Goal: Task Accomplishment & Management: Manage account settings

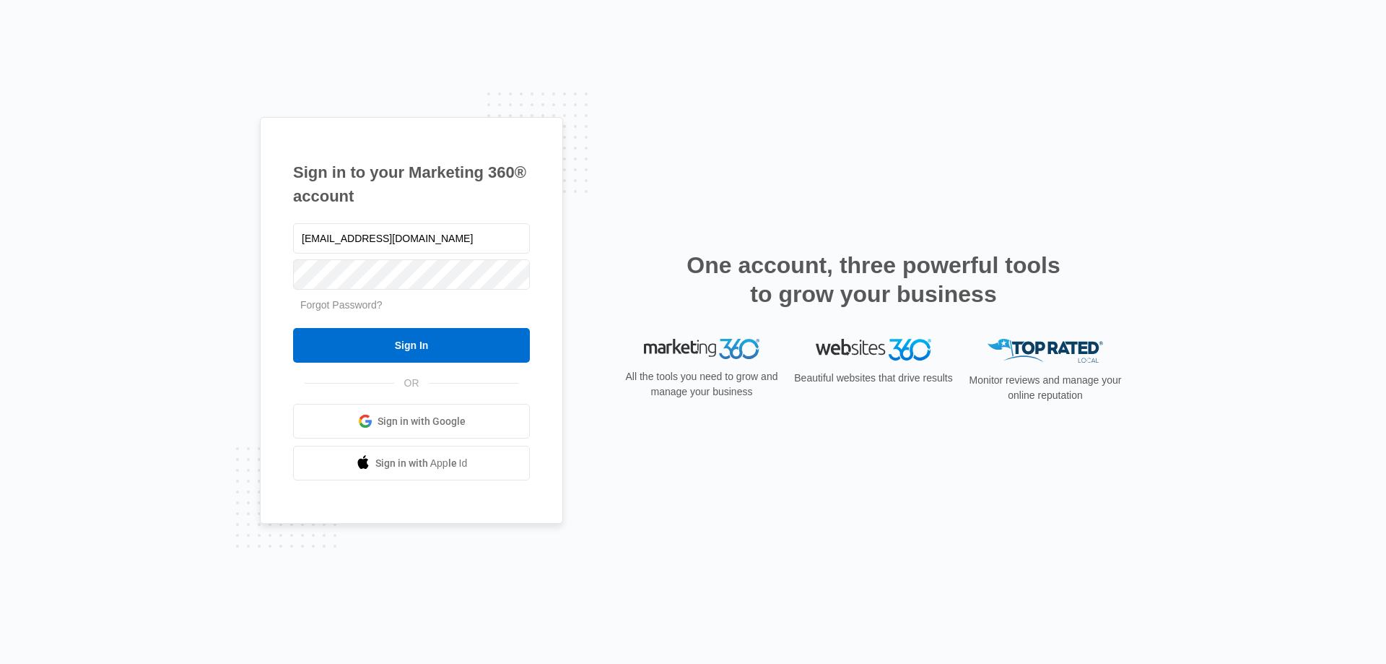
type input "[EMAIL_ADDRESS][DOMAIN_NAME]"
click at [293, 328] on input "Sign In" at bounding box center [411, 345] width 237 height 35
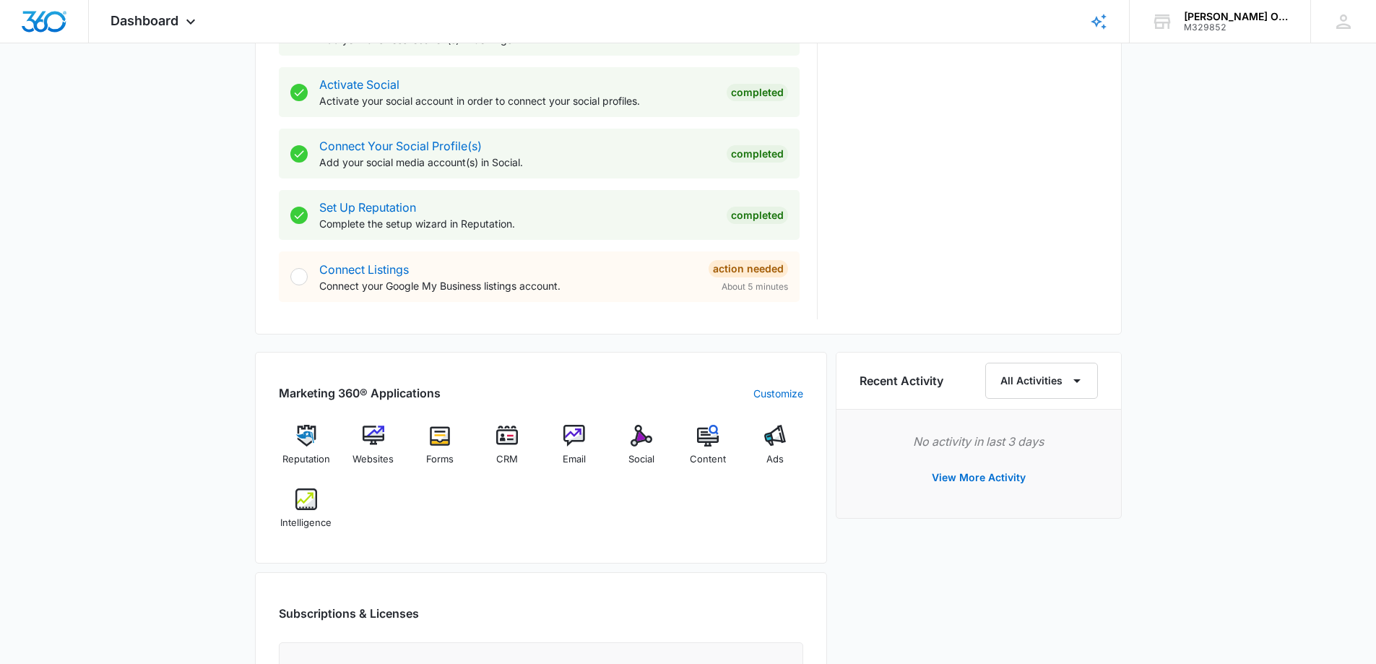
scroll to position [722, 0]
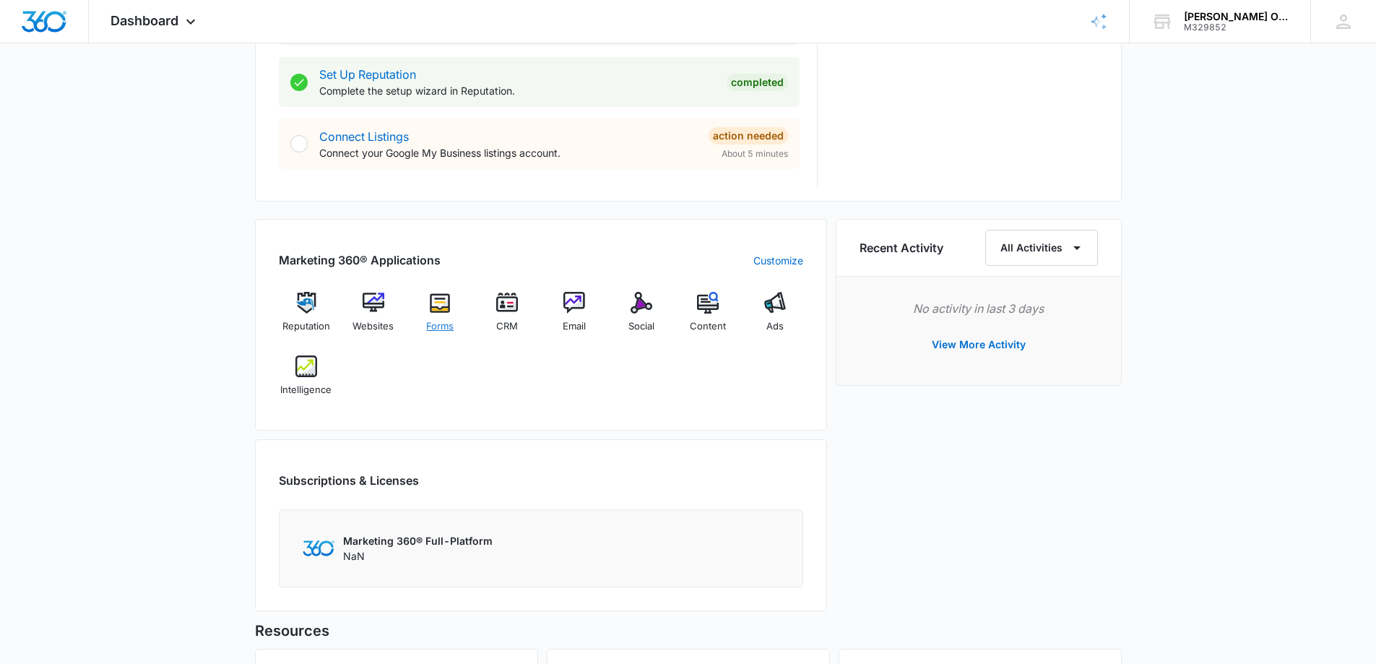
click at [449, 305] on img at bounding box center [440, 303] width 22 height 22
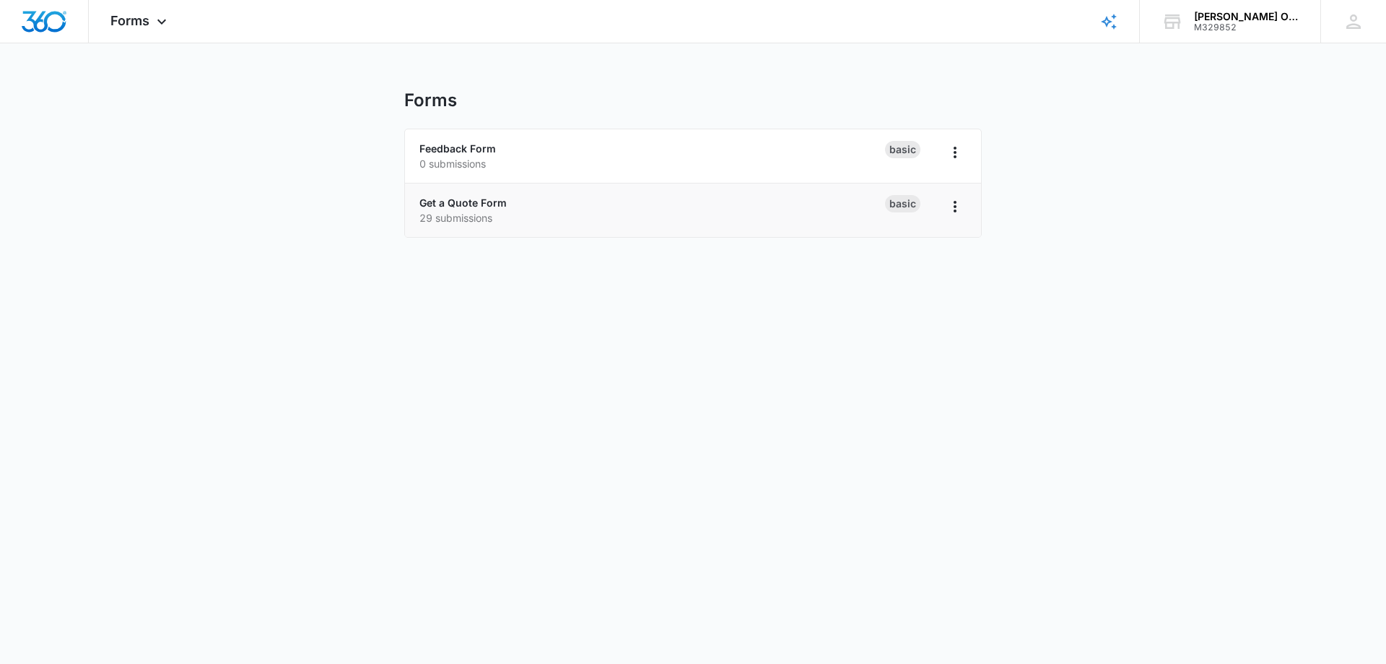
click at [647, 224] on p "29 submissions" at bounding box center [653, 217] width 466 height 15
click at [898, 199] on div "Basic" at bounding box center [902, 203] width 35 height 17
click at [440, 203] on link "Get a Quote Form" at bounding box center [463, 202] width 87 height 12
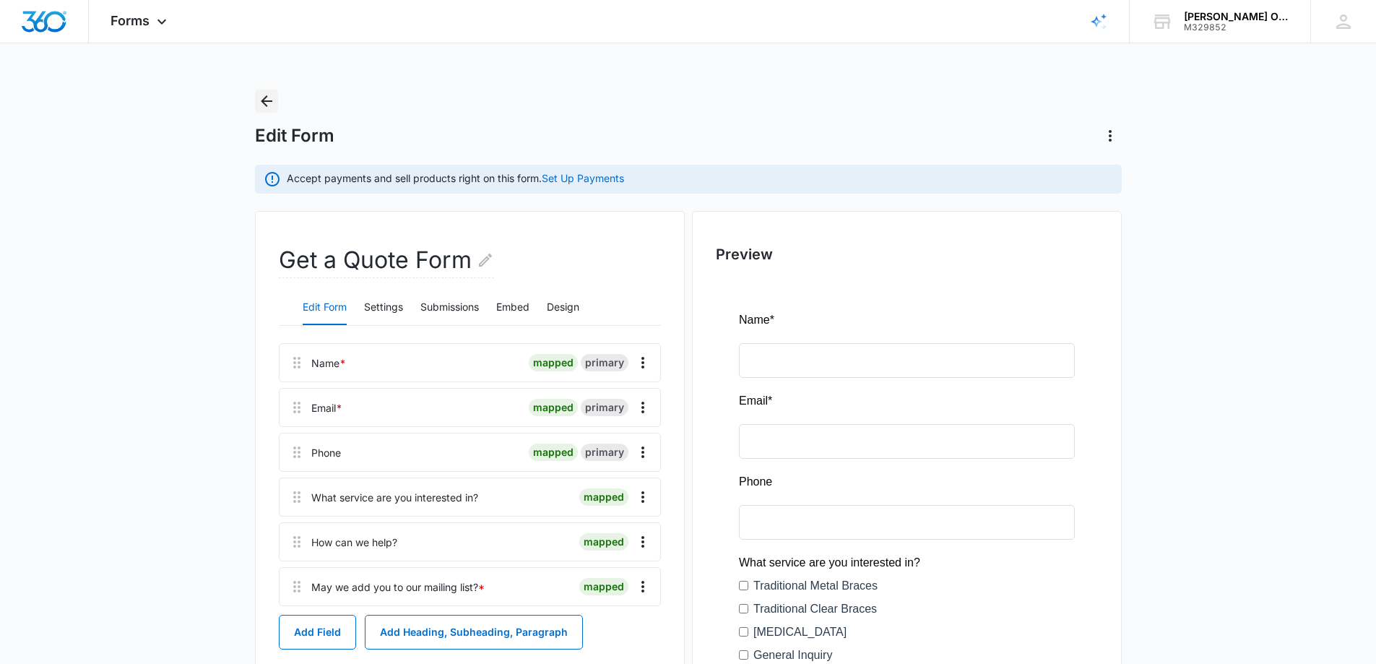
click at [263, 107] on icon "Back" at bounding box center [266, 100] width 17 height 17
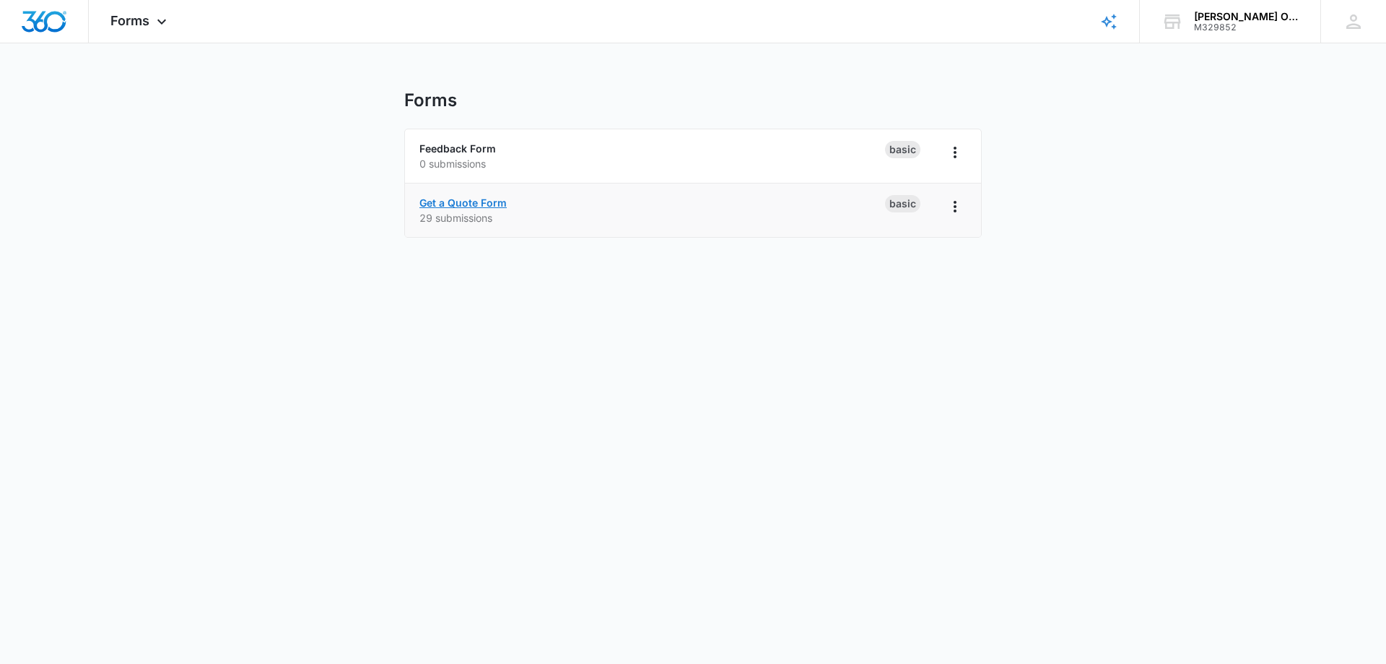
click at [474, 198] on link "Get a Quote Form" at bounding box center [463, 202] width 87 height 12
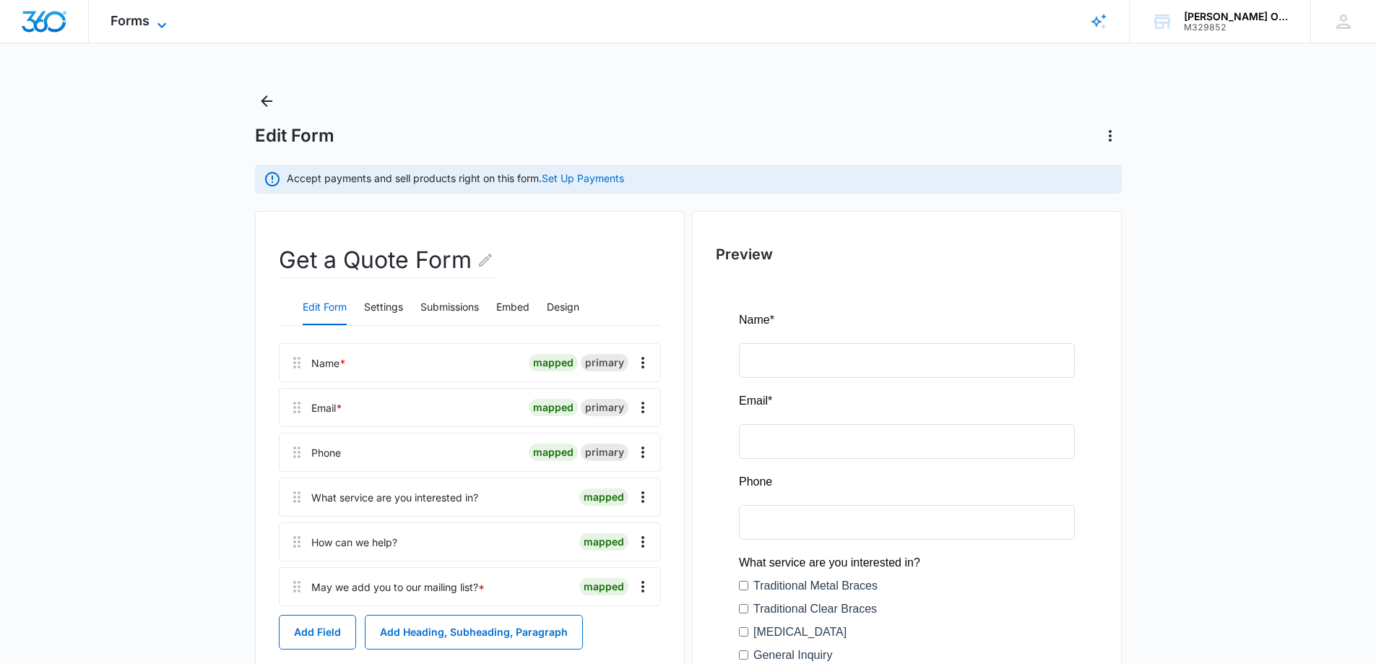
click at [153, 20] on icon at bounding box center [161, 25] width 17 height 17
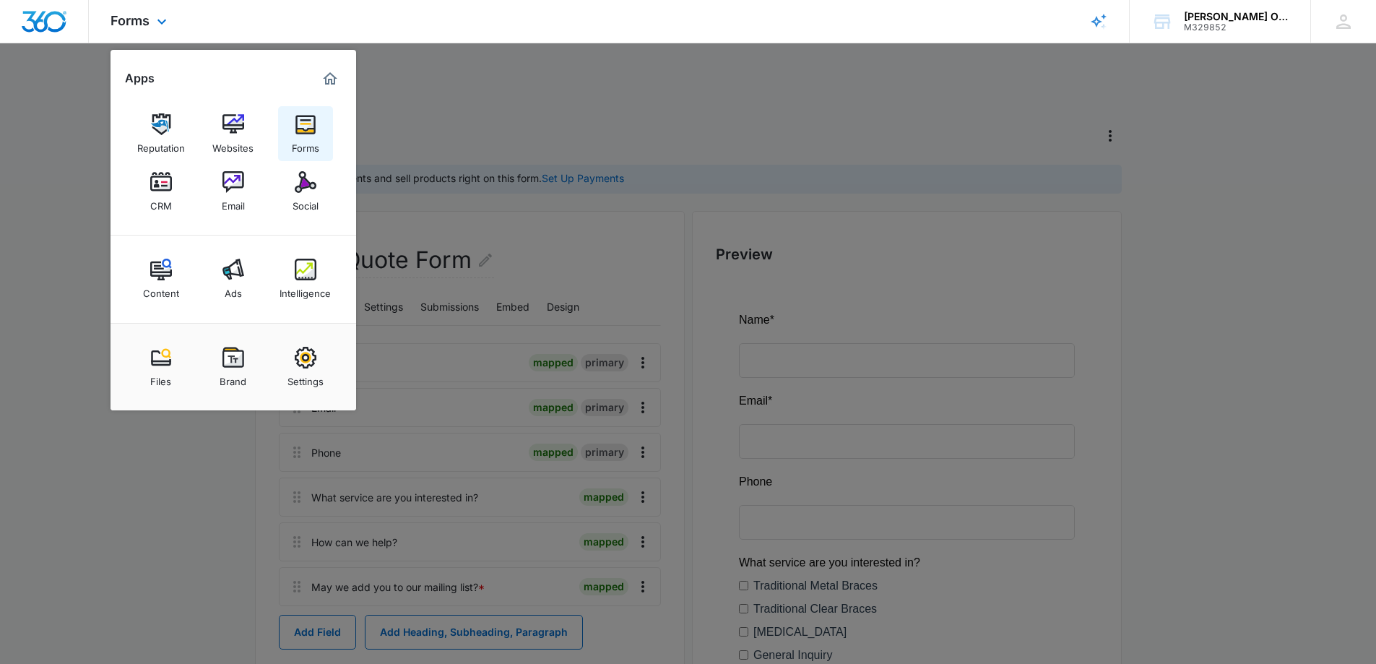
click at [300, 137] on div "Forms" at bounding box center [305, 144] width 27 height 19
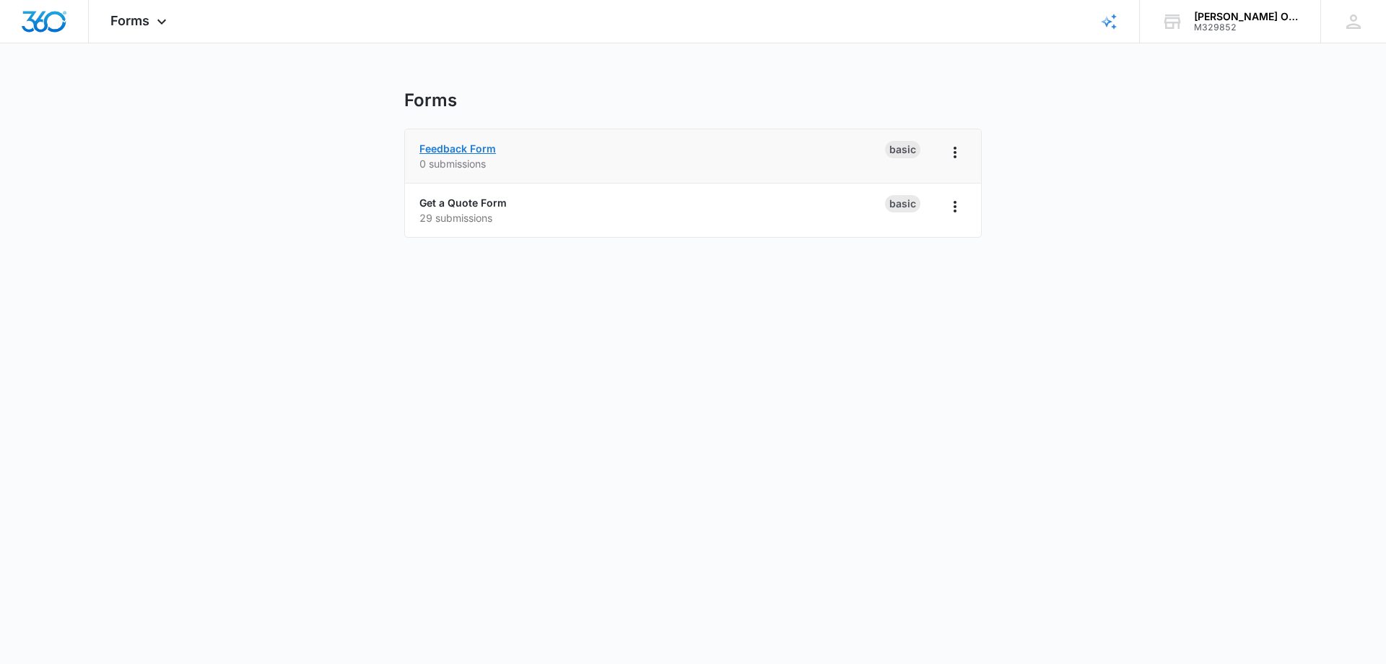
click at [452, 150] on link "Feedback Form" at bounding box center [458, 148] width 77 height 12
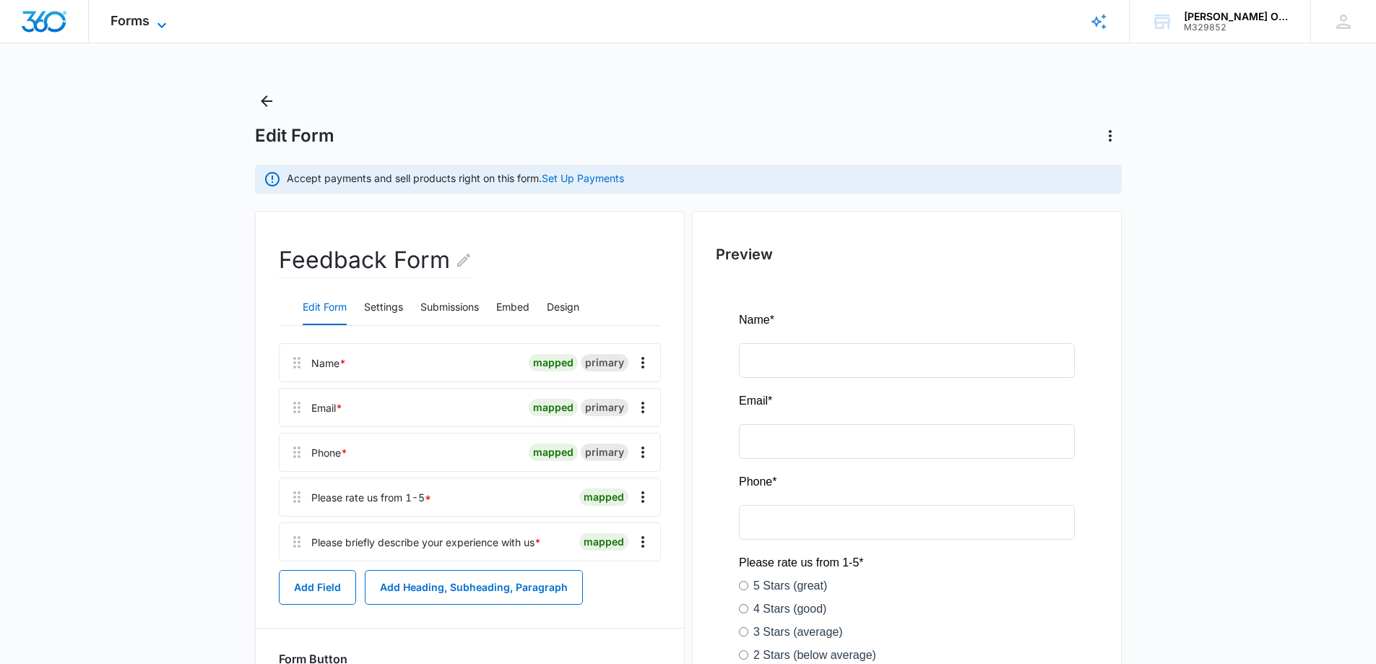
click at [155, 24] on icon at bounding box center [161, 25] width 17 height 17
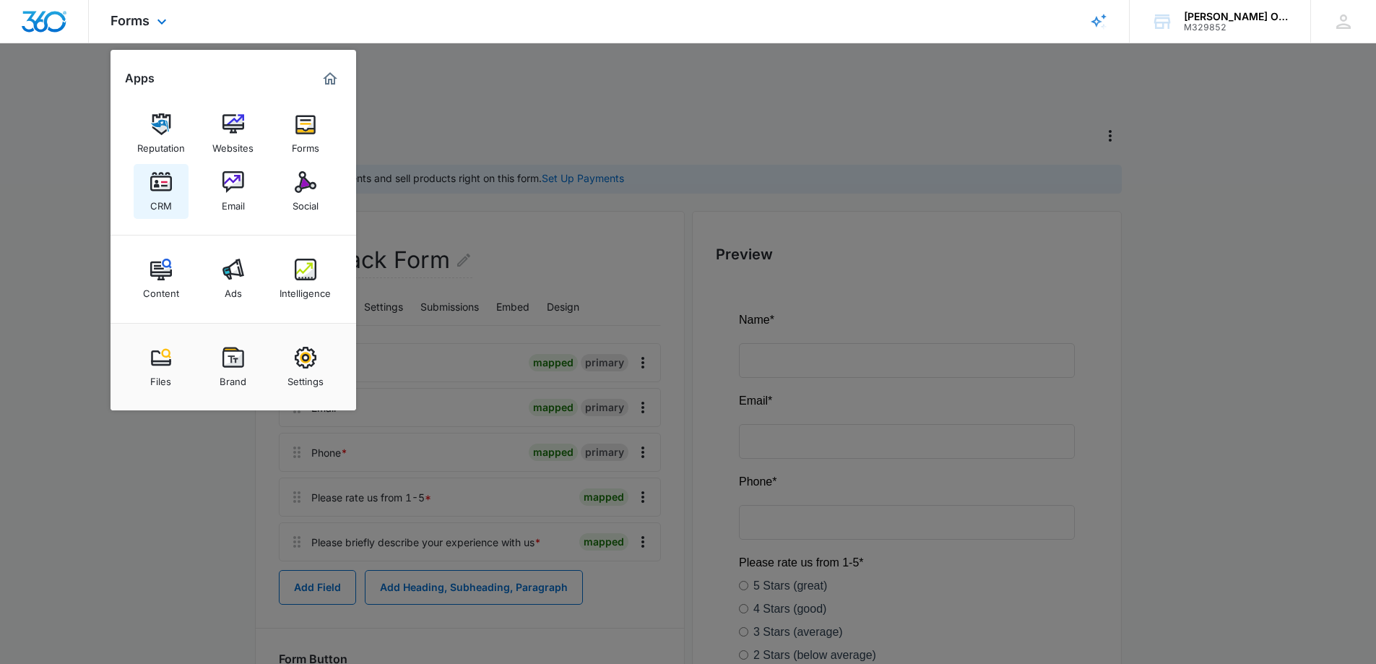
click at [155, 178] on img at bounding box center [161, 182] width 22 height 22
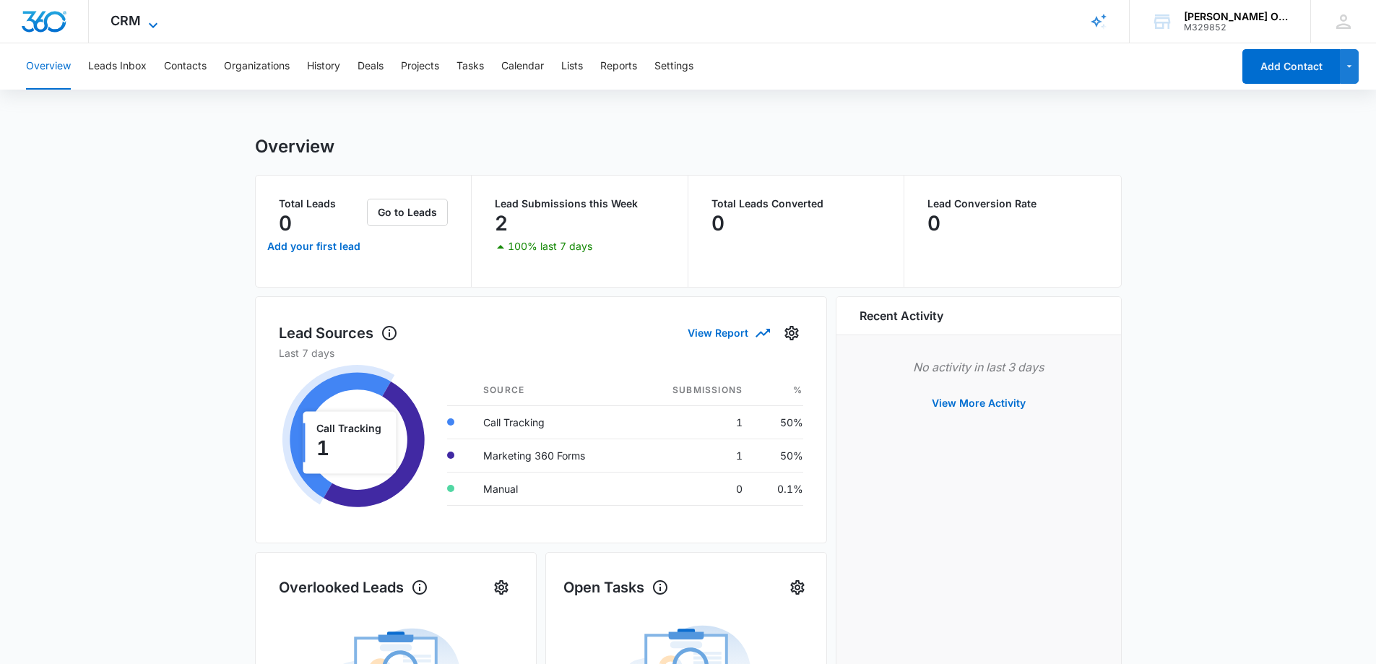
click at [147, 22] on icon at bounding box center [152, 25] width 17 height 17
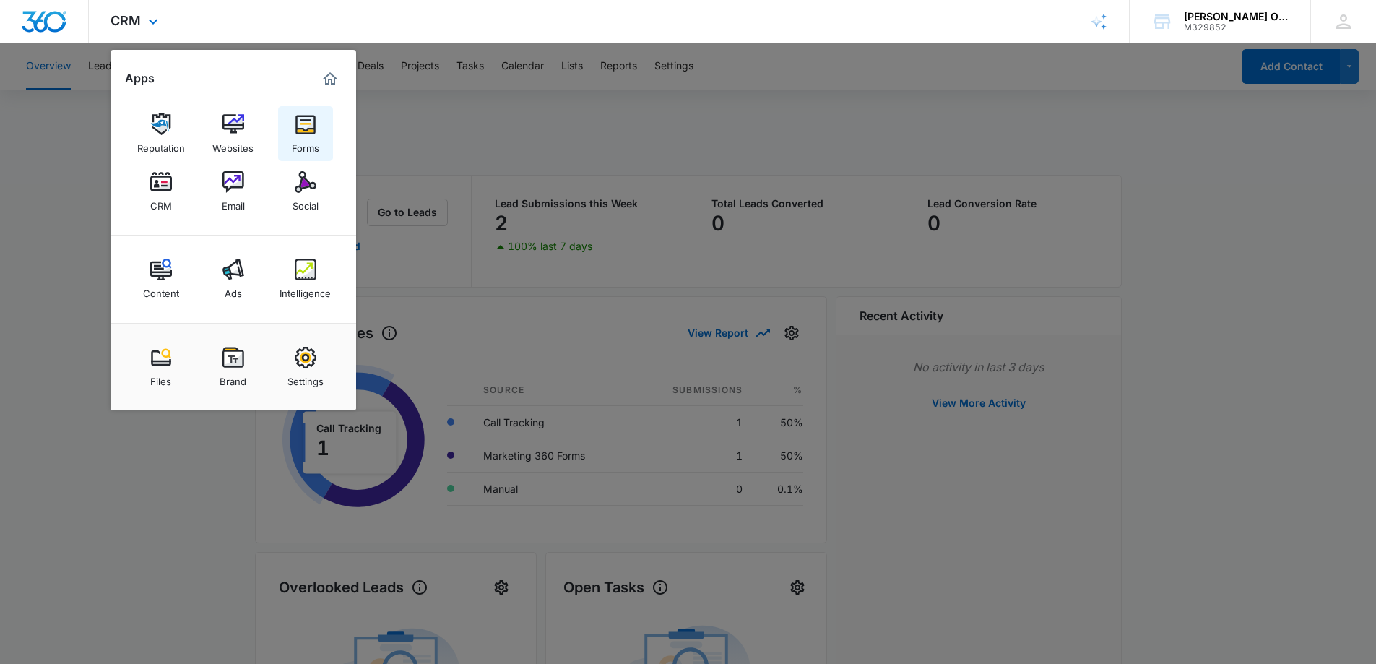
click at [306, 122] on img at bounding box center [306, 124] width 22 height 22
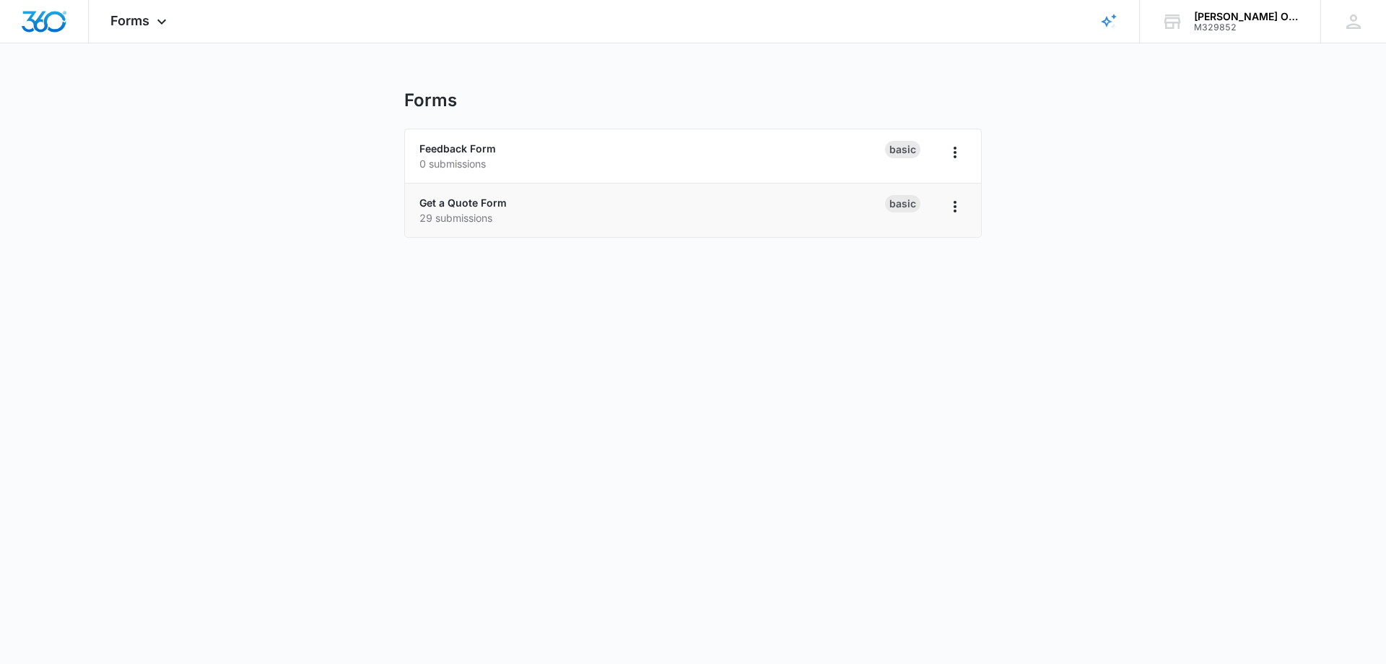
click at [918, 202] on div "Basic" at bounding box center [902, 203] width 35 height 17
click at [955, 204] on icon "Overflow Menu" at bounding box center [955, 206] width 17 height 17
click at [725, 214] on p "29 submissions" at bounding box center [653, 217] width 466 height 15
click at [499, 206] on link "Get a Quote Form" at bounding box center [463, 202] width 87 height 12
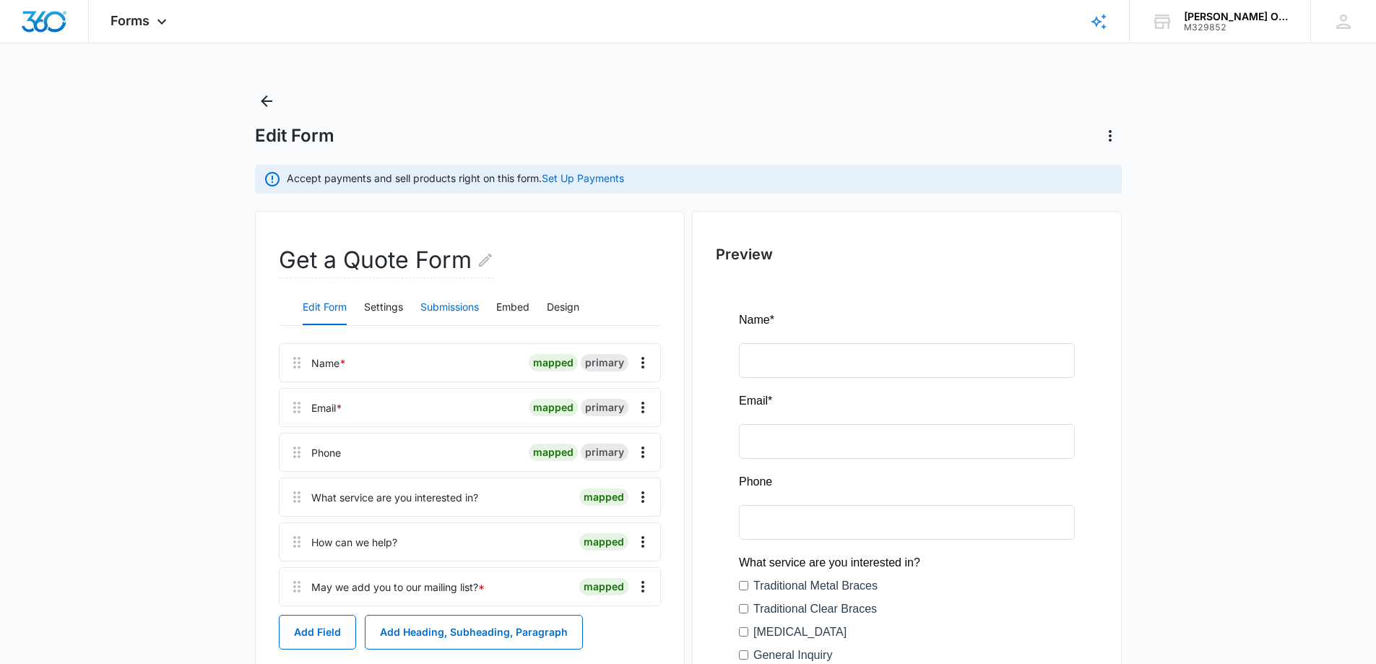
click at [454, 300] on button "Submissions" at bounding box center [449, 307] width 58 height 35
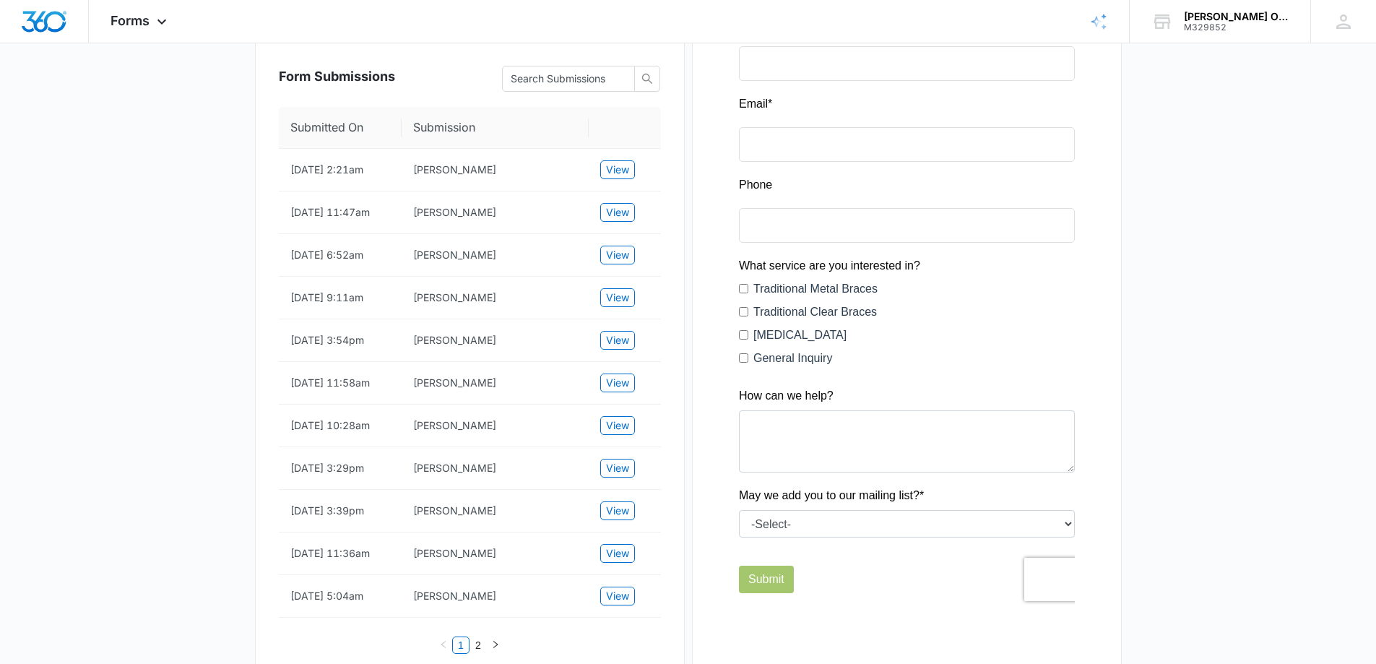
scroll to position [361, 0]
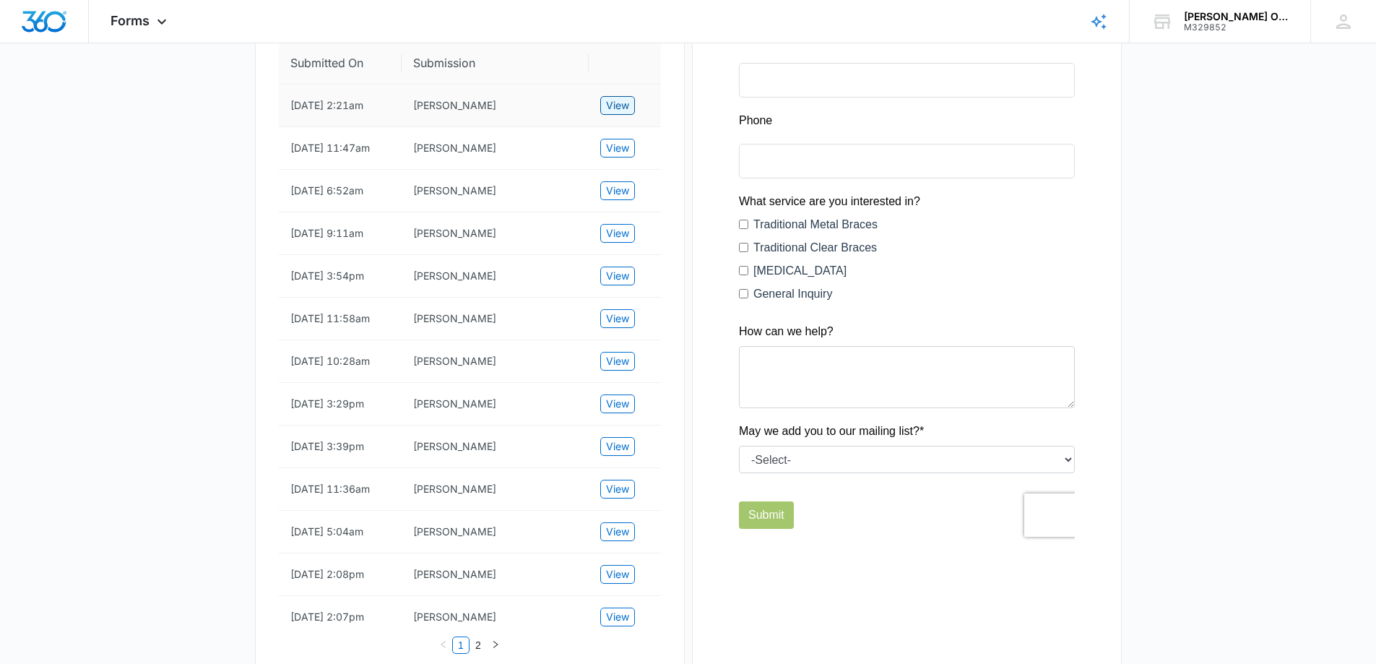
click at [606, 100] on span "View" at bounding box center [617, 105] width 23 height 16
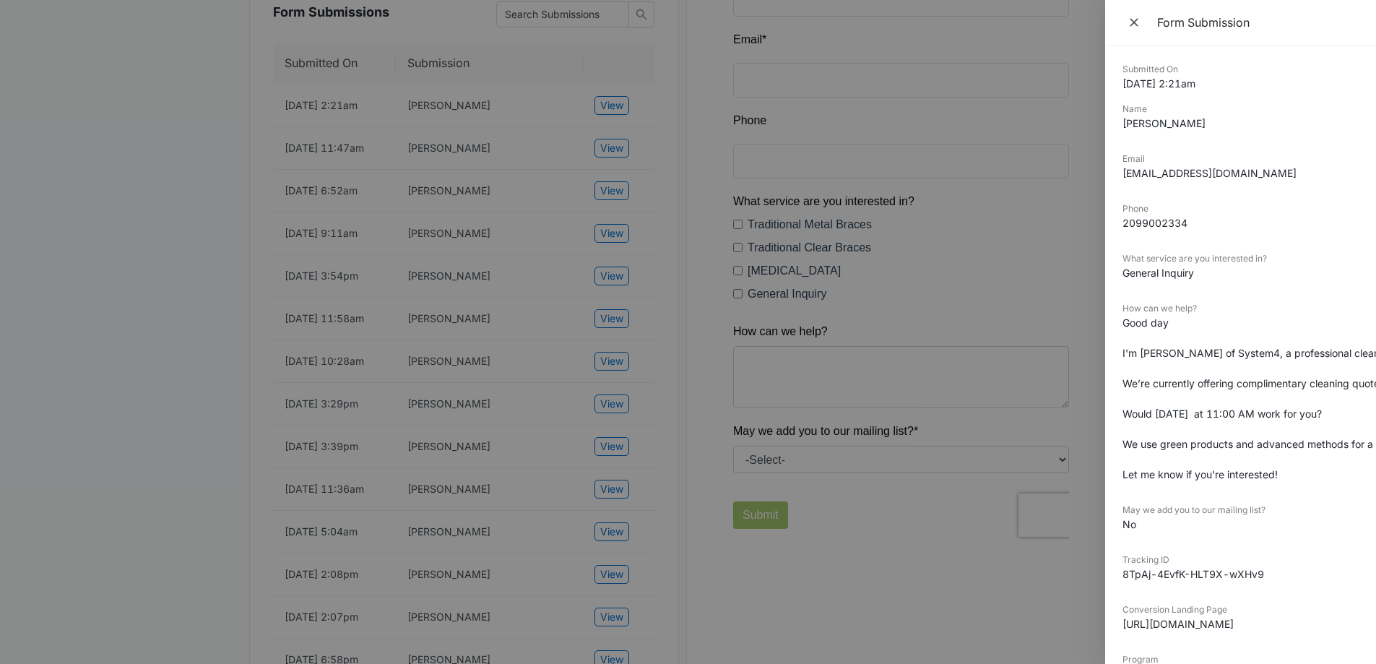
click at [52, 183] on div at bounding box center [688, 332] width 1376 height 664
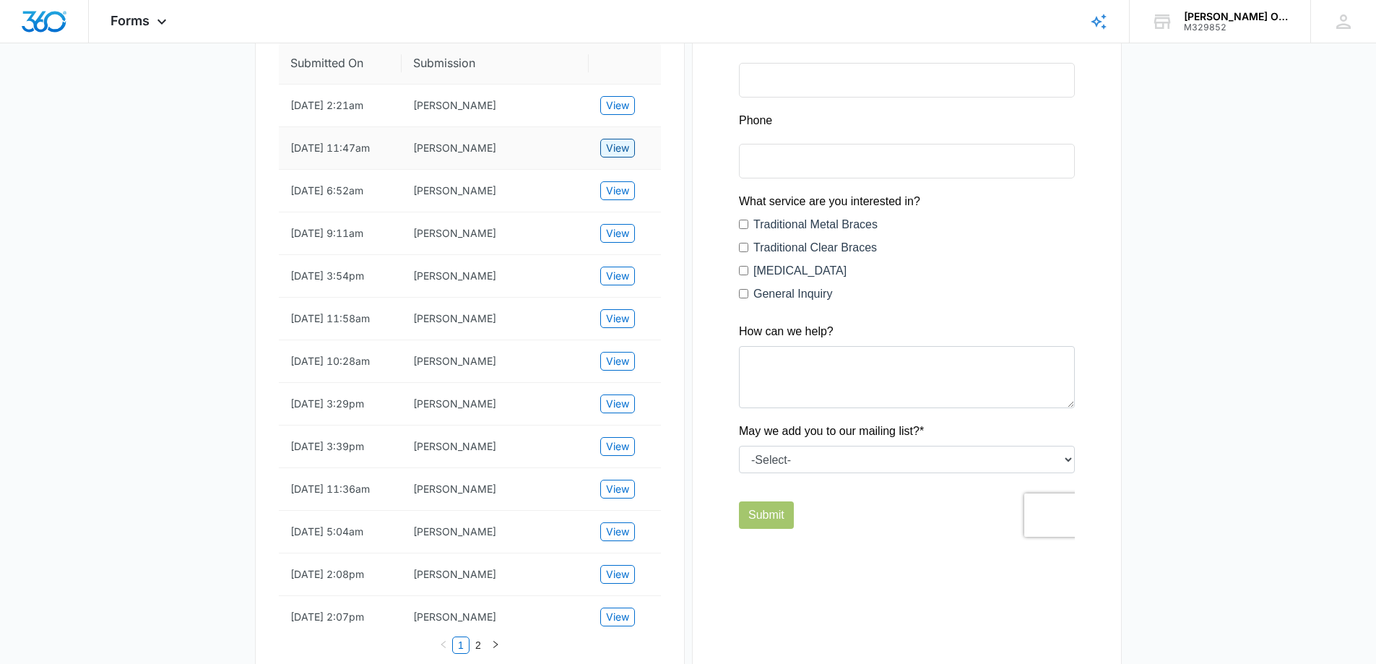
click at [611, 152] on span "View" at bounding box center [617, 148] width 23 height 16
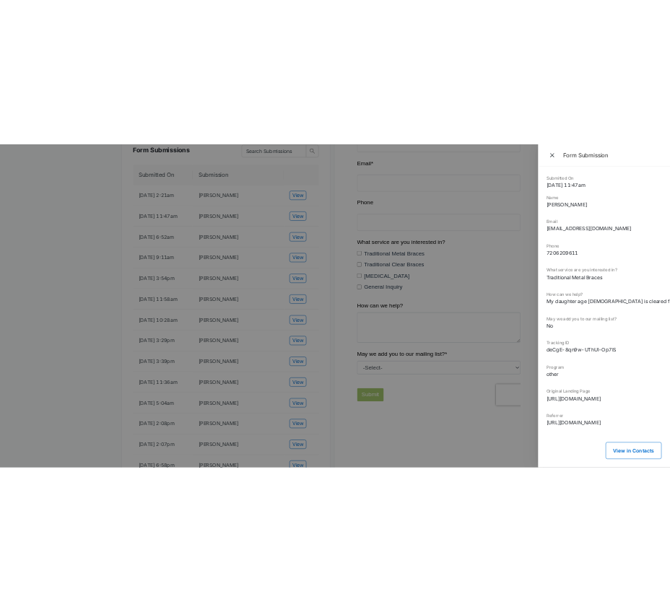
scroll to position [352, 0]
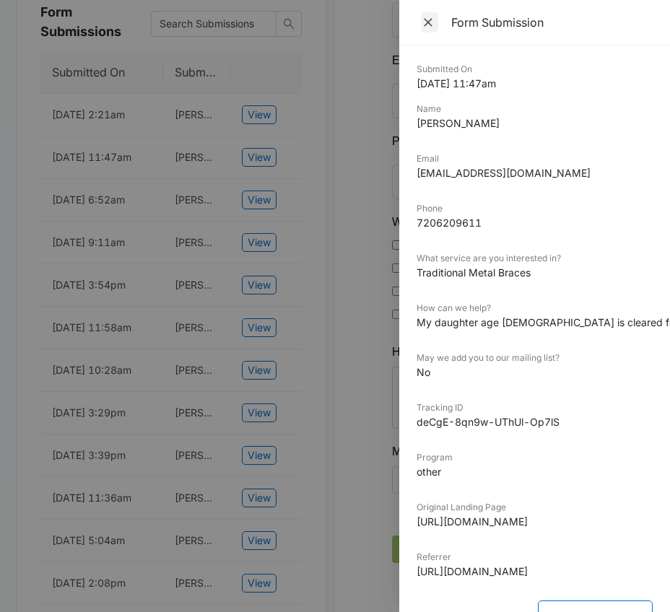
click at [427, 23] on icon "Close" at bounding box center [428, 22] width 9 height 9
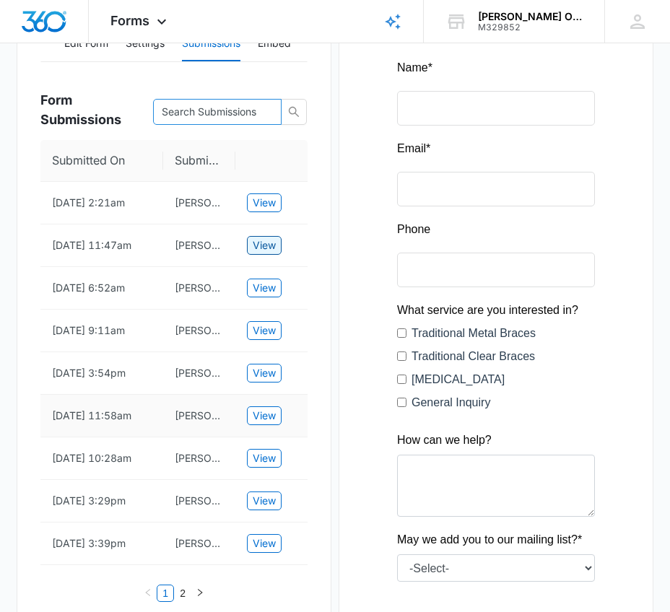
scroll to position [289, 0]
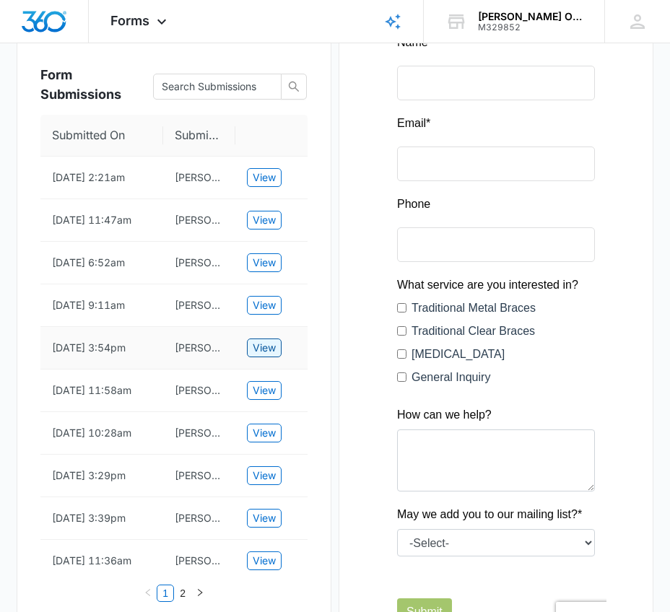
click at [264, 345] on span "View" at bounding box center [264, 348] width 23 height 16
